Goal: Task Accomplishment & Management: Use online tool/utility

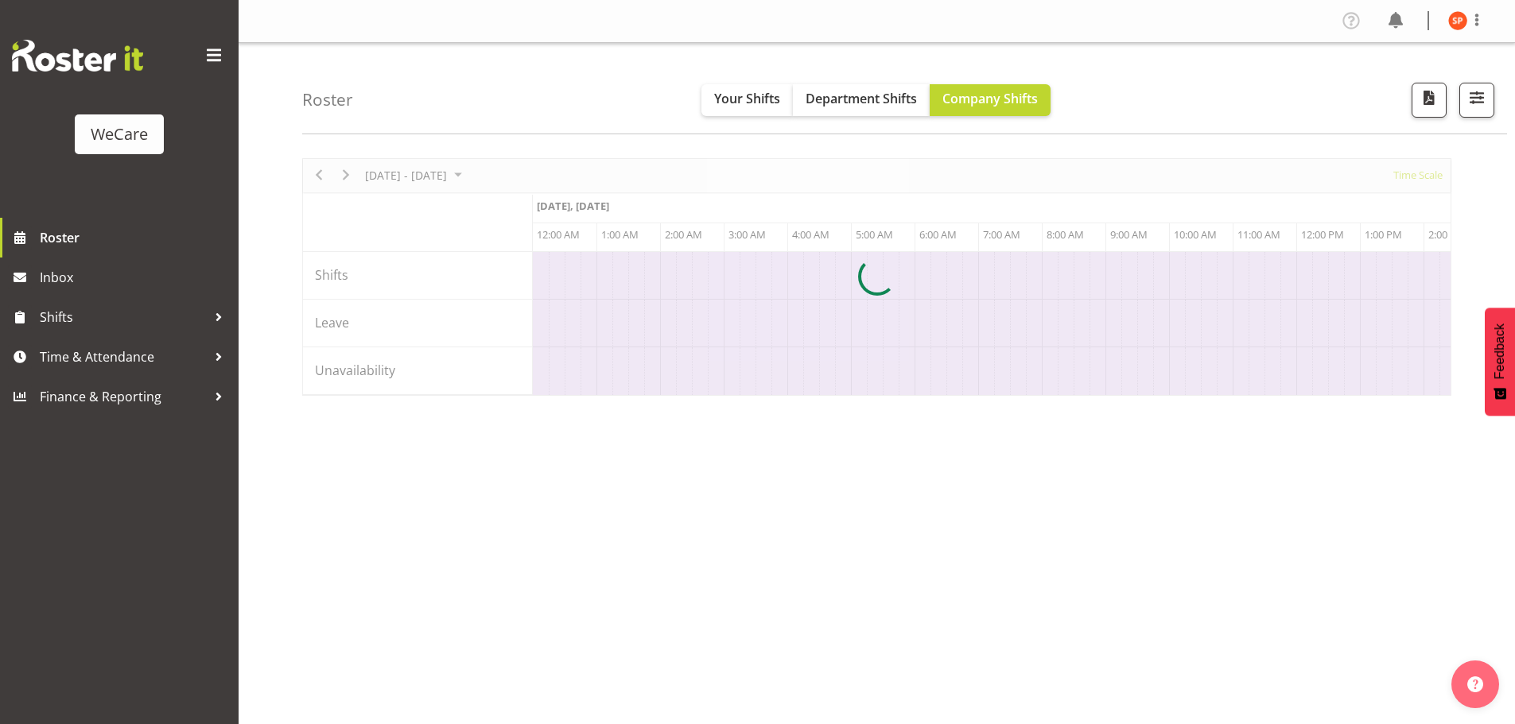
scroll to position [0, 1527]
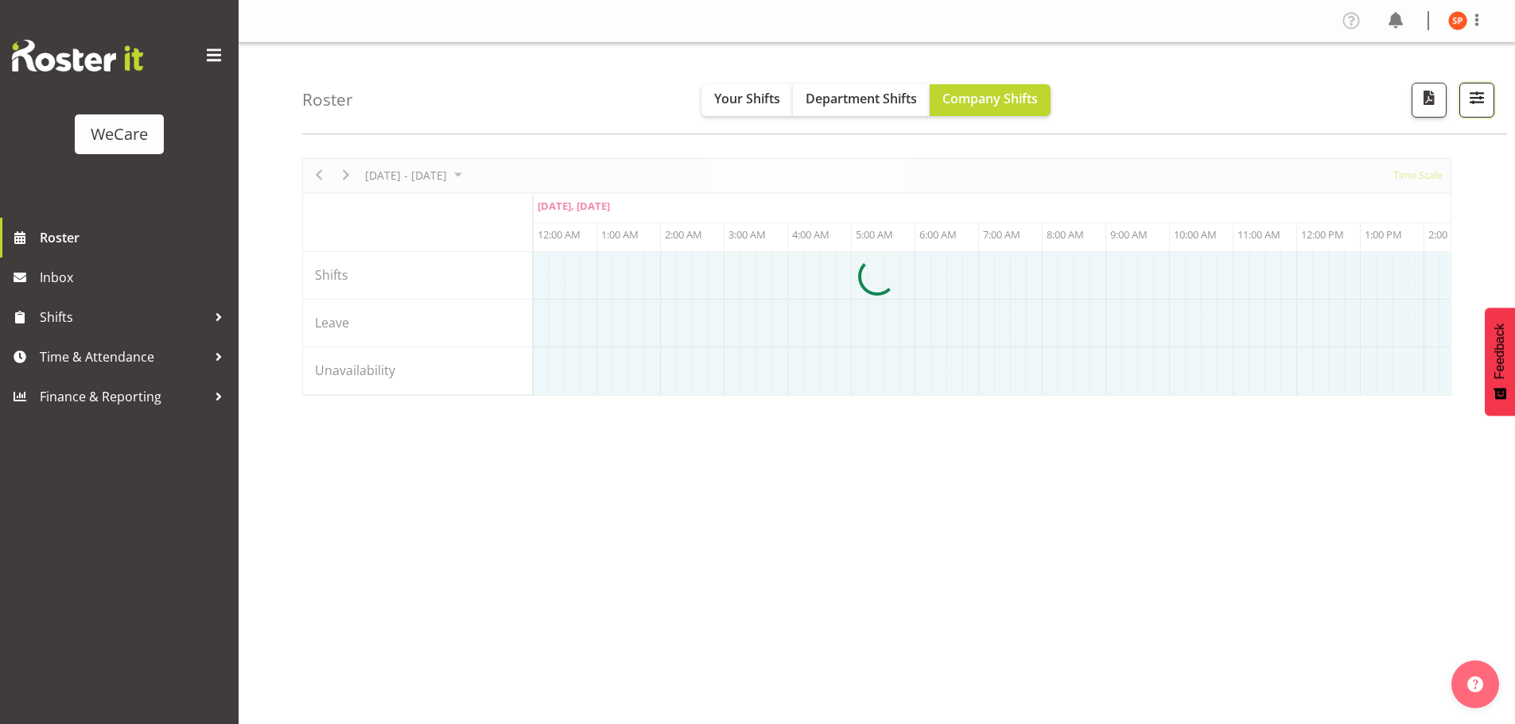
click at [1470, 99] on span "button" at bounding box center [1476, 97] width 21 height 21
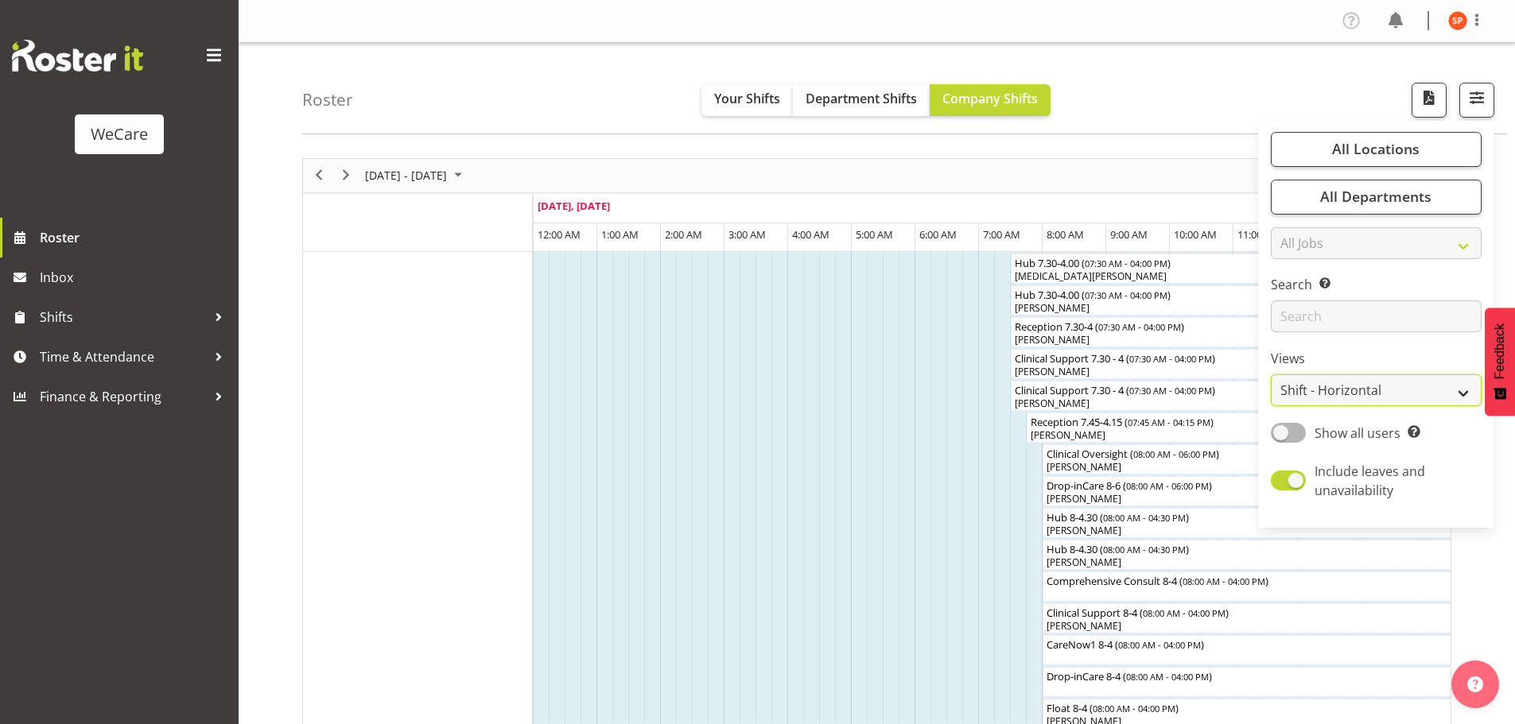
click at [1352, 386] on select "Staff Role Shift - Horizontal Shift - Vertical Staff - Location" at bounding box center [1376, 390] width 211 height 32
select select "location"
click at [1271, 374] on select "Staff Role Shift - Horizontal Shift - Vertical Staff - Location" at bounding box center [1376, 390] width 211 height 32
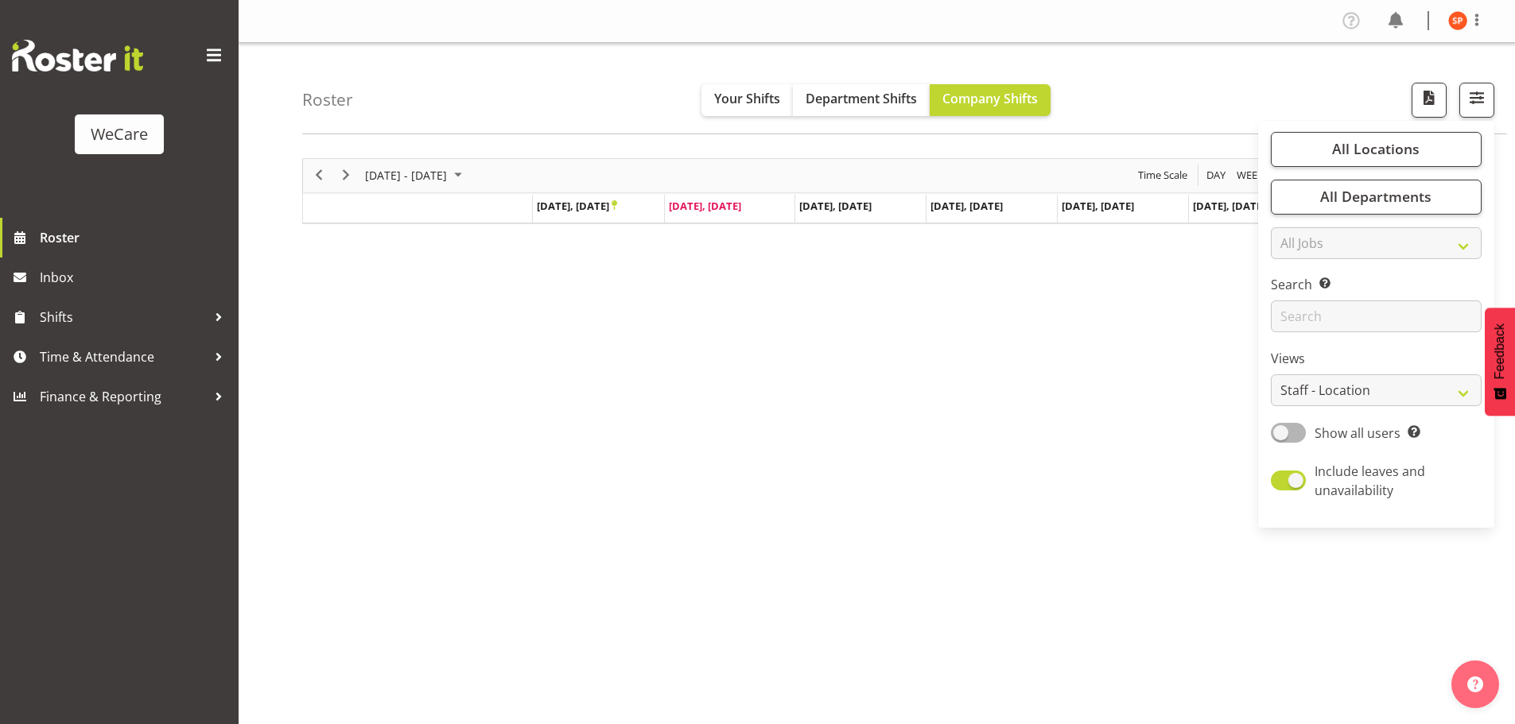
click at [1210, 83] on div "Roster Your Shifts Department Shifts Company Shifts All Locations Clear Busines…" at bounding box center [904, 88] width 1205 height 91
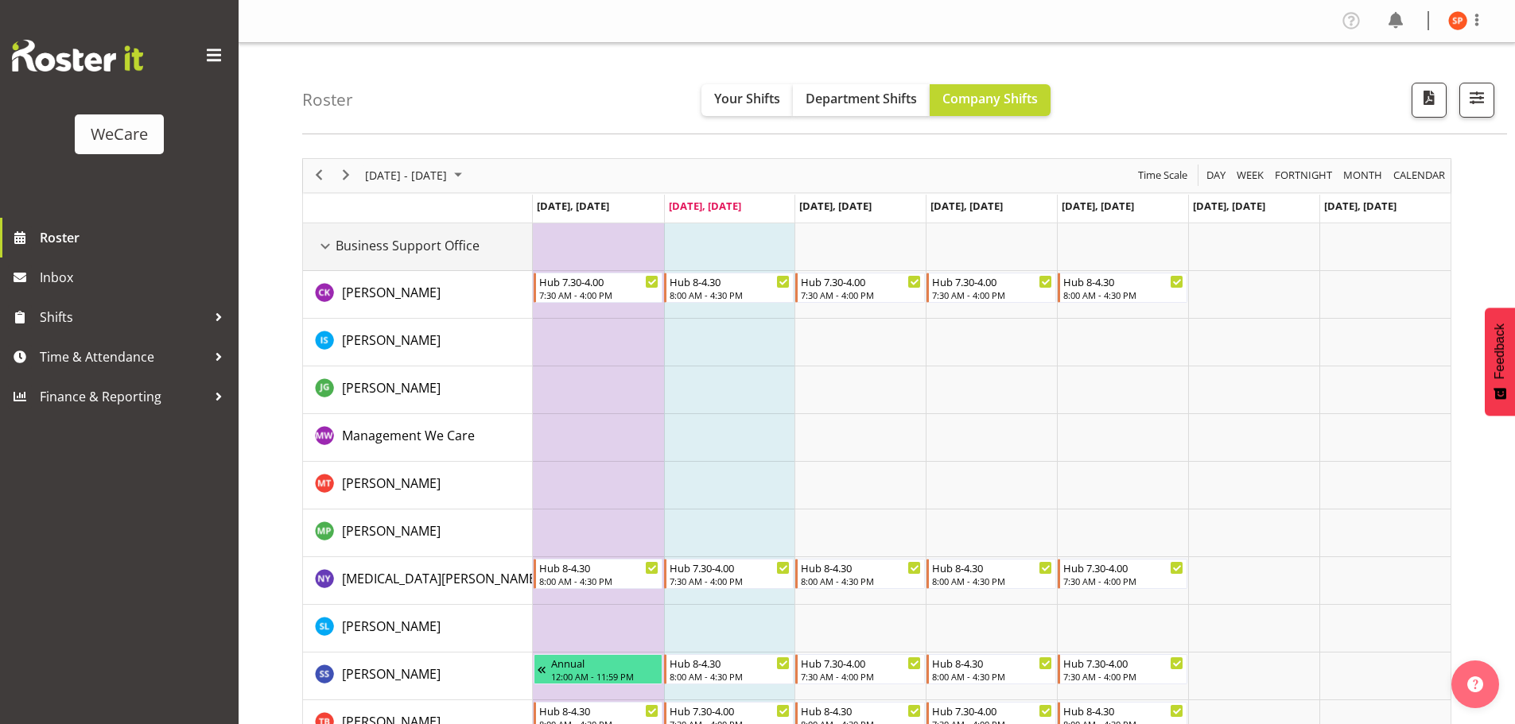
click at [328, 242] on div "Business Support Office resource" at bounding box center [325, 246] width 21 height 21
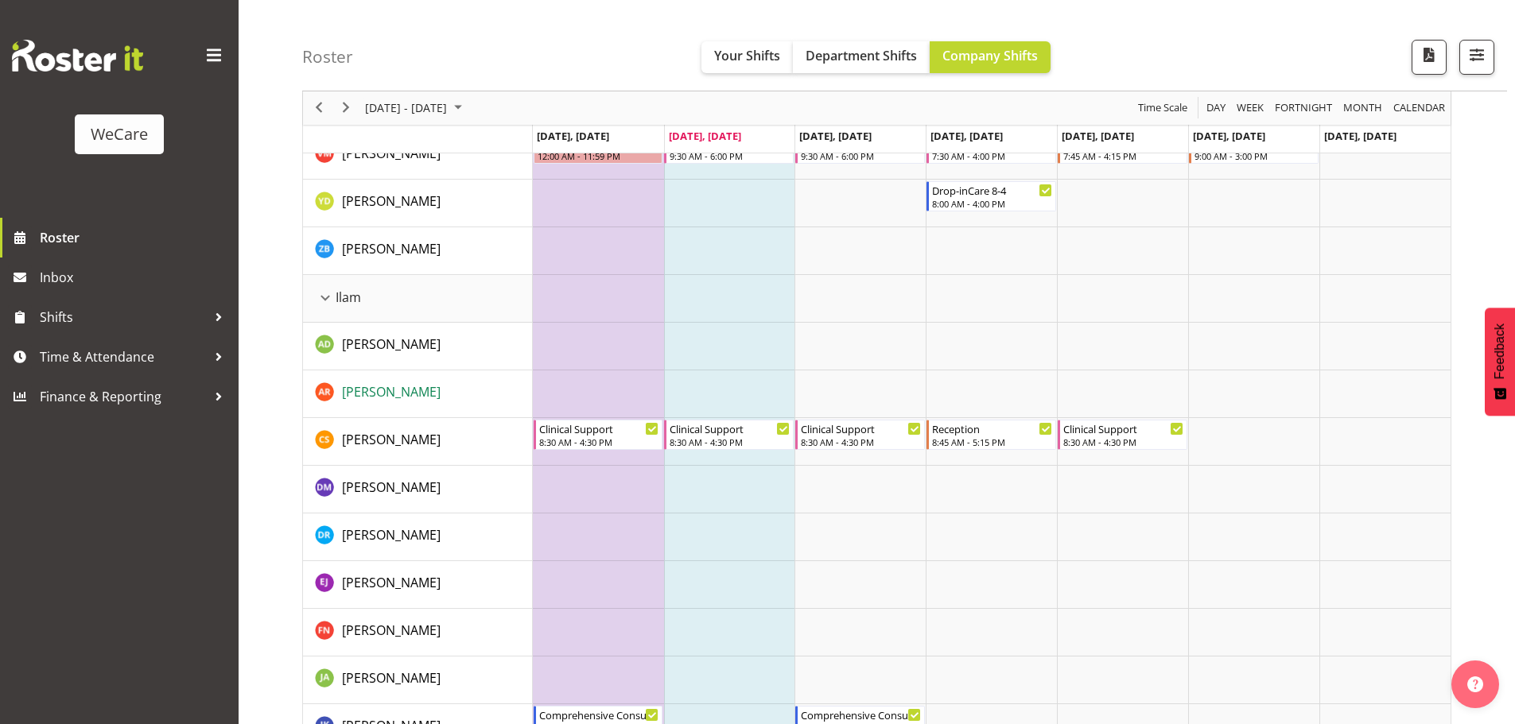
scroll to position [1113, 0]
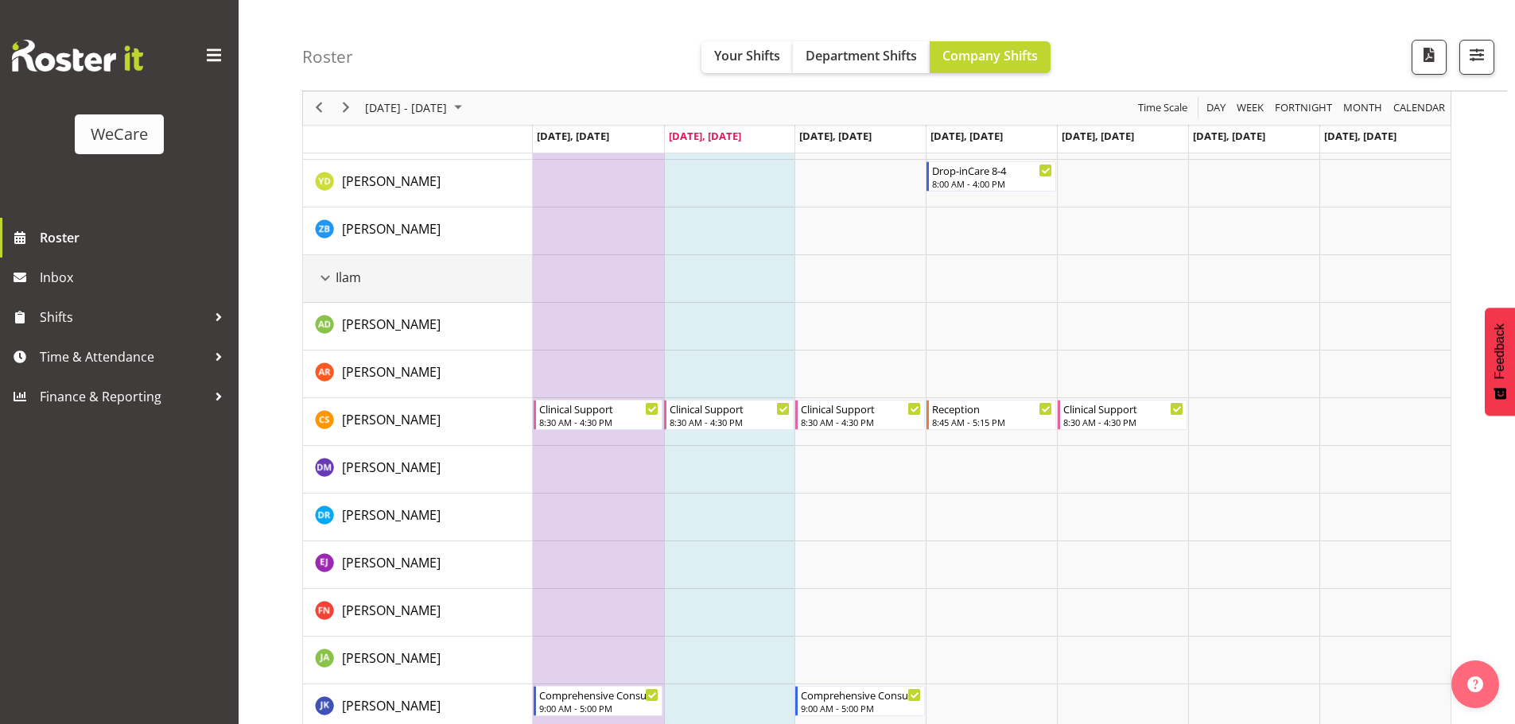
click at [331, 281] on div "Ilam resource" at bounding box center [325, 278] width 21 height 21
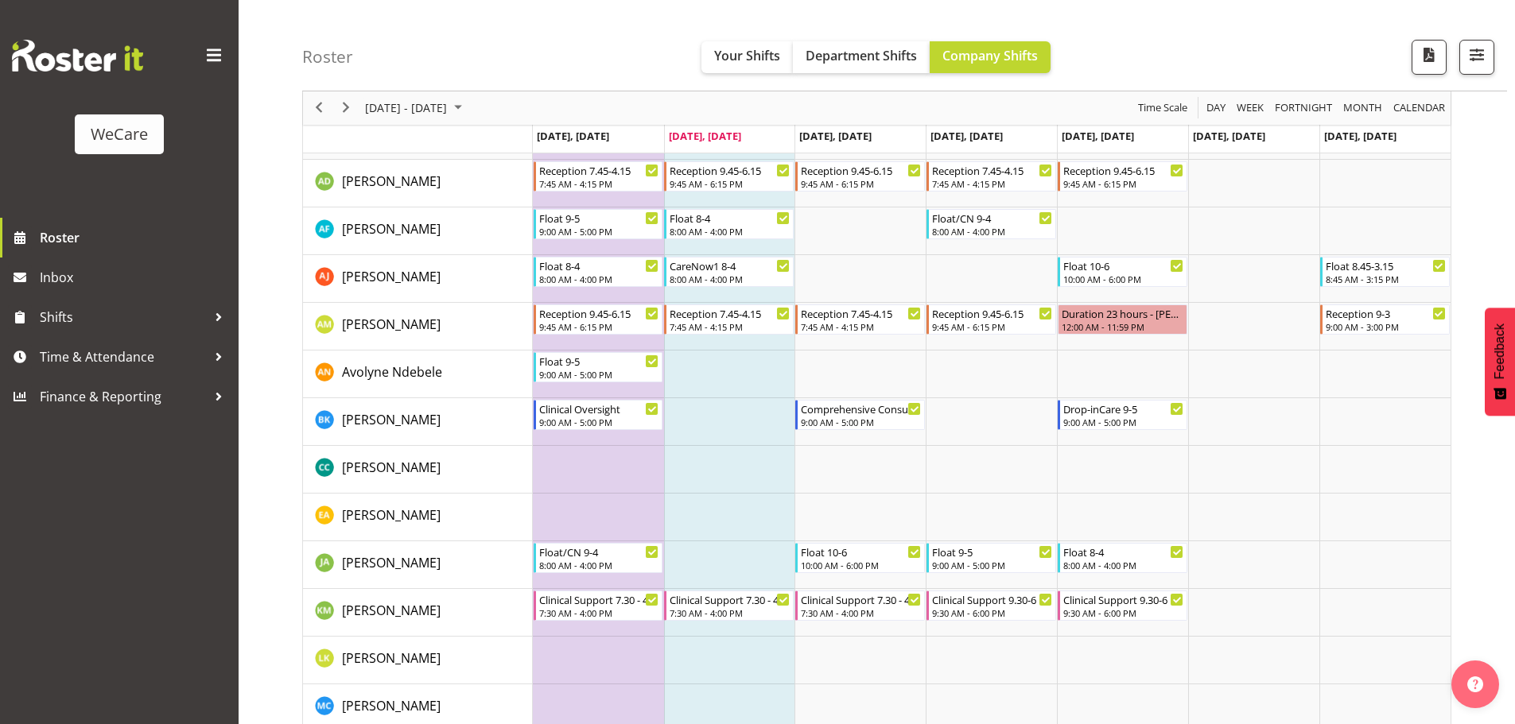
scroll to position [80, 0]
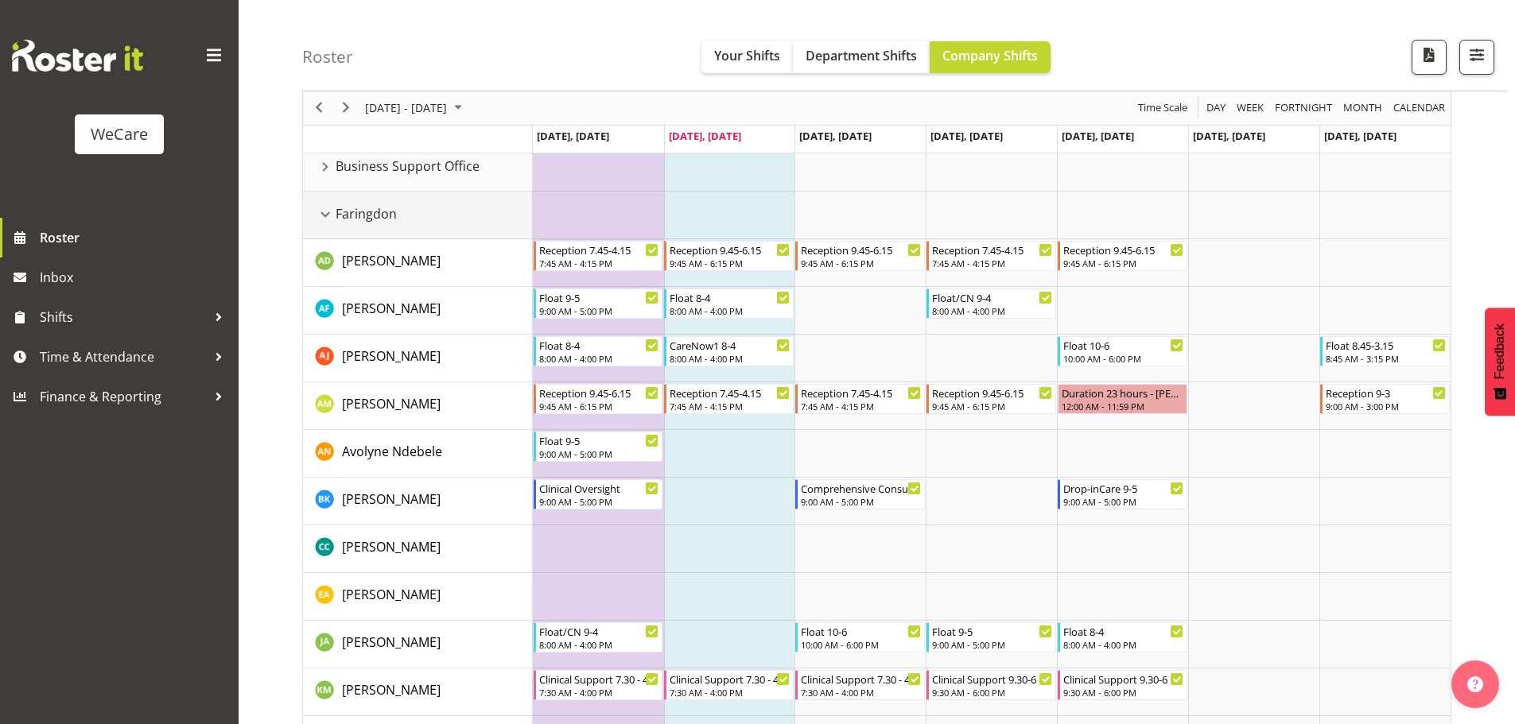
click at [325, 211] on div "Faringdon resource" at bounding box center [325, 214] width 21 height 21
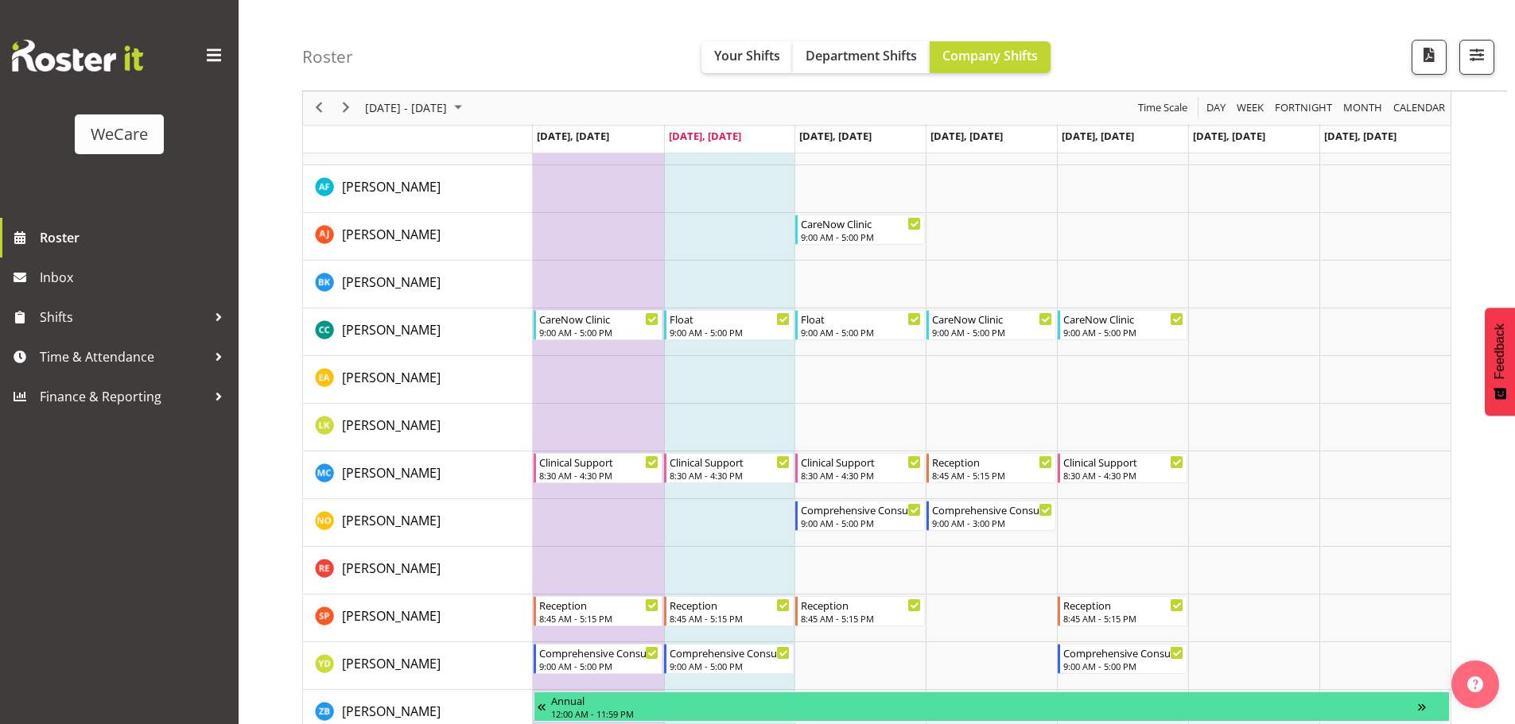
scroll to position [318, 0]
